Goal: Information Seeking & Learning: Learn about a topic

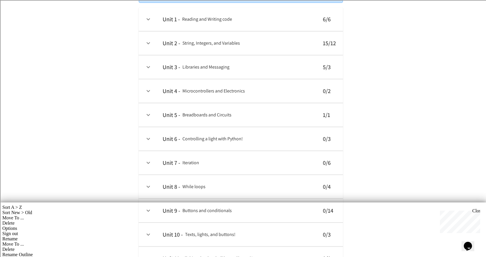
scroll to position [58, 0]
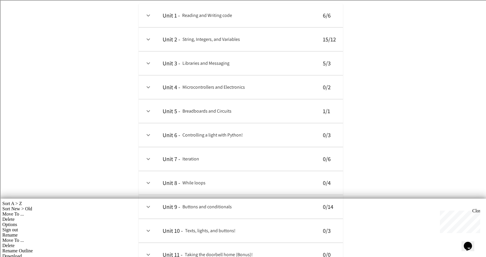
click at [152, 88] on button "expand row" at bounding box center [148, 87] width 10 height 10
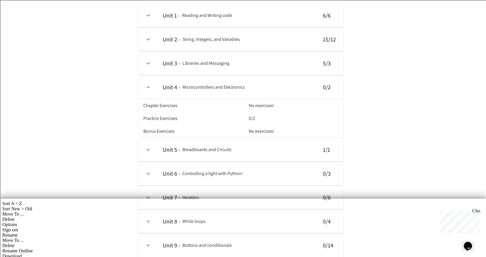
click at [152, 88] on button "expand row" at bounding box center [148, 87] width 10 height 10
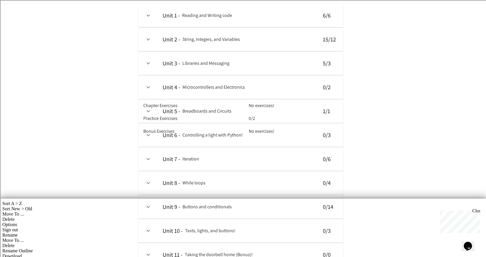
scroll to position [29, 0]
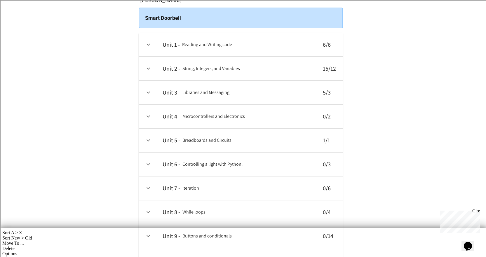
click at [152, 88] on td "collapsible table" at bounding box center [148, 93] width 19 height 24
click at [144, 94] on button "expand row" at bounding box center [148, 93] width 10 height 10
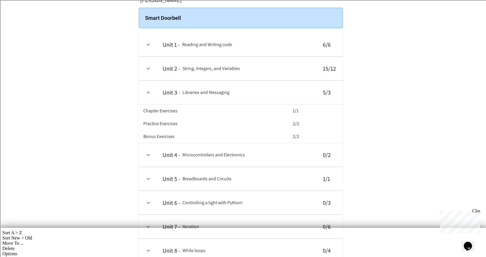
click at [146, 93] on icon "expand row" at bounding box center [148, 92] width 7 height 7
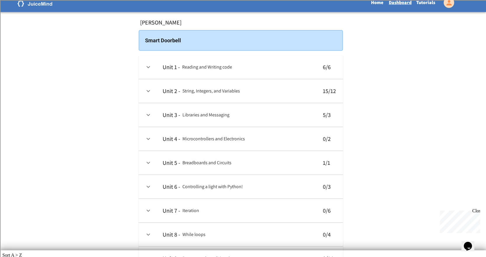
scroll to position [0, 0]
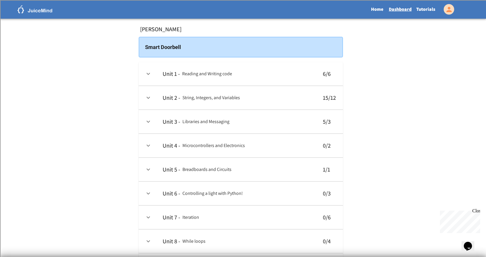
click at [475, 210] on div "Close" at bounding box center [475, 211] width 7 height 7
click at [427, 6] on link "Tutorials" at bounding box center [426, 9] width 24 height 13
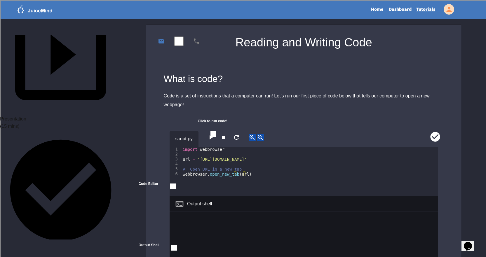
scroll to position [88, 0]
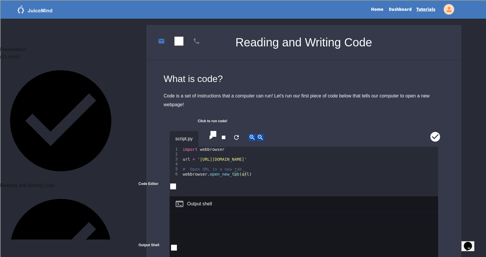
scroll to position [233, 0]
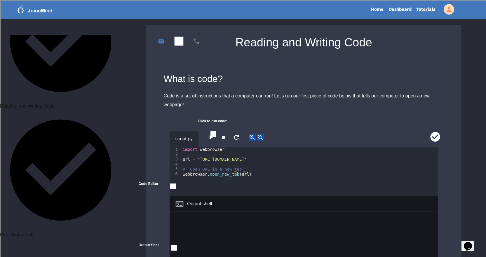
drag, startPoint x: 123, startPoint y: 164, endPoint x: 121, endPoint y: 159, distance: 5.4
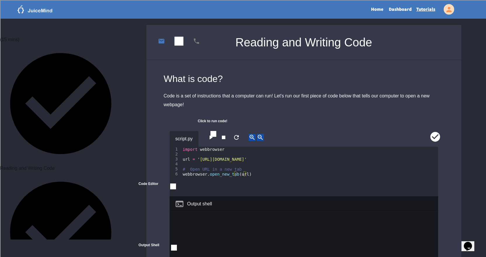
scroll to position [236, 0]
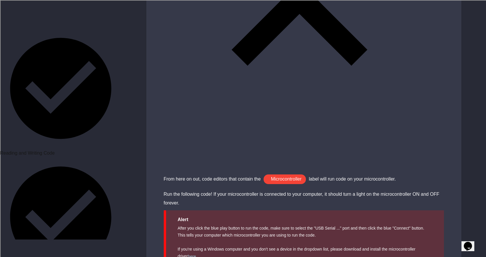
scroll to position [178, 0]
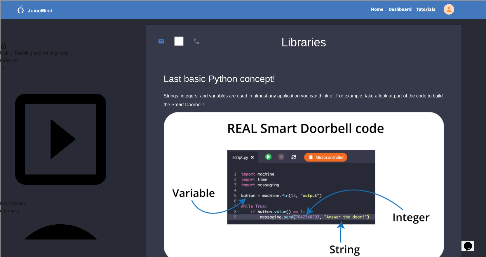
click at [89, 57] on p "( 60 mins)" at bounding box center [60, 60] width 121 height 7
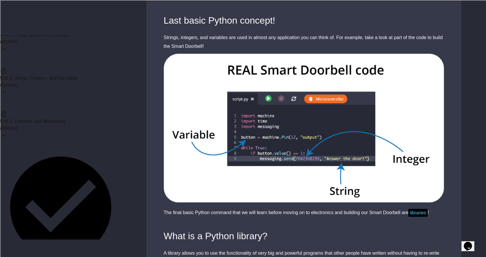
scroll to position [88, 0]
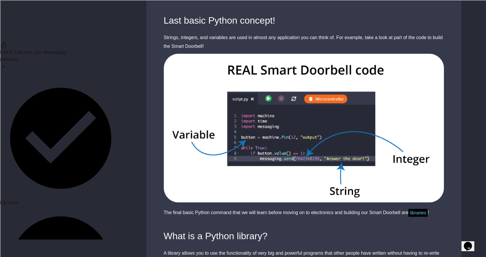
drag, startPoint x: 35, startPoint y: 181, endPoint x: 59, endPoint y: 181, distance: 23.9
